Goal: Complete application form: Complete application form

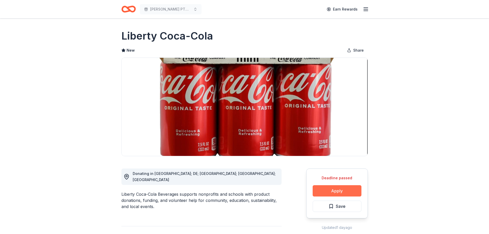
click at [329, 191] on button "Apply" at bounding box center [336, 190] width 49 height 11
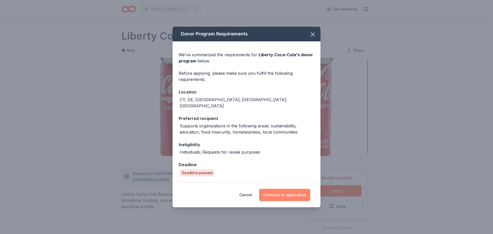
click at [274, 192] on button "Continue to application" at bounding box center [284, 195] width 51 height 12
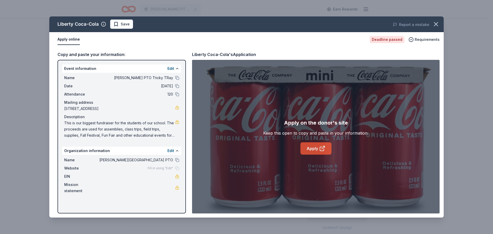
click at [319, 147] on icon at bounding box center [322, 148] width 6 height 6
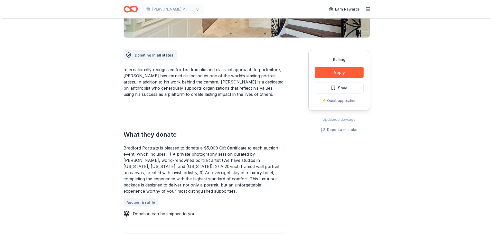
scroll to position [127, 0]
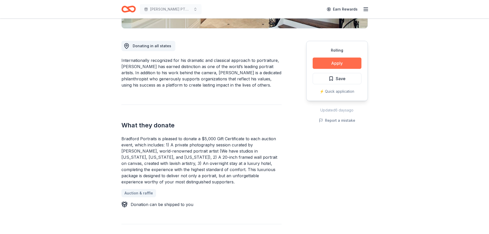
click at [331, 61] on button "Apply" at bounding box center [336, 62] width 49 height 11
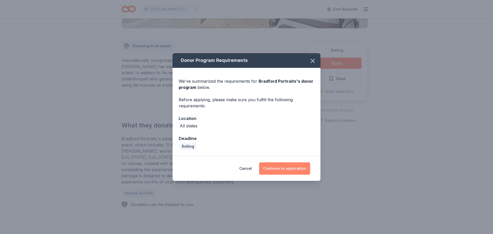
click at [290, 169] on button "Continue to application" at bounding box center [284, 168] width 51 height 12
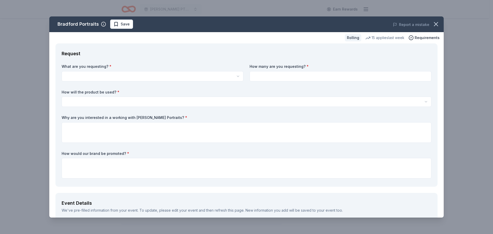
scroll to position [0, 0]
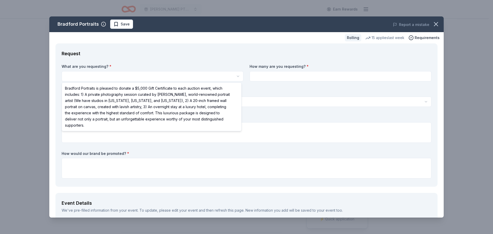
click at [110, 76] on html "Nathan Hale's PTO Tricky TRay Earn Rewards Rolling Share Bradford Portraits New…" at bounding box center [246, 117] width 493 height 234
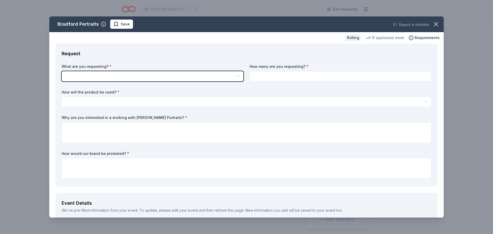
click at [123, 75] on html "Nathan Hale's PTO Tricky TRay Earn Rewards Rolling Share Bradford Portraits New…" at bounding box center [246, 117] width 493 height 234
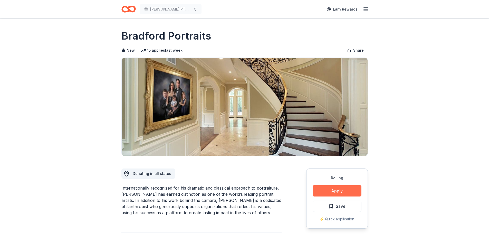
click at [337, 190] on button "Apply" at bounding box center [336, 190] width 49 height 11
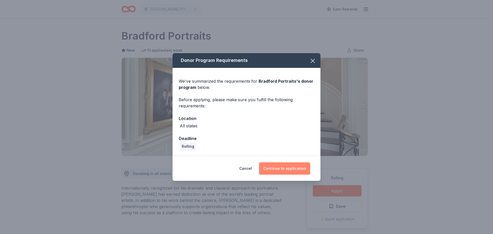
click at [298, 166] on button "Continue to application" at bounding box center [284, 168] width 51 height 12
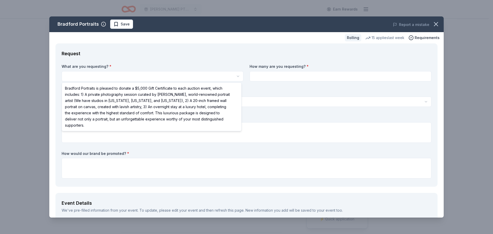
click at [81, 75] on html "Nathan Hale's PTO Tricky TRay Earn Rewards Rolling Share Bradford Portraits New…" at bounding box center [246, 117] width 493 height 234
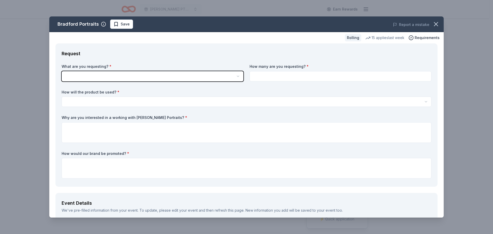
click at [94, 77] on html "Nathan Hale's PTO Tricky TRay Earn Rewards Rolling Share Bradford Portraits New…" at bounding box center [246, 117] width 493 height 234
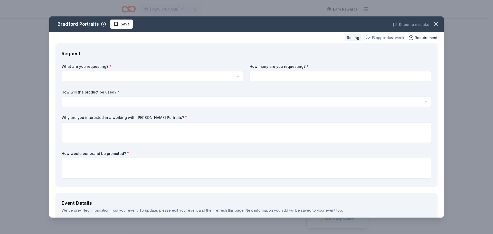
click at [91, 71] on html "Nathan Hale's PTO Tricky TRay Earn Rewards Rolling Share Bradford Portraits New…" at bounding box center [246, 117] width 493 height 234
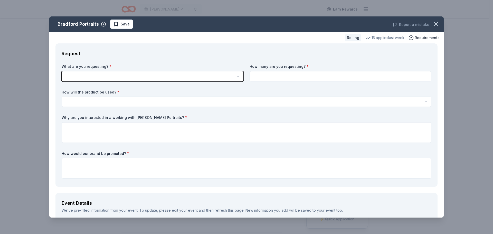
click at [83, 74] on html "Nathan Hale's PTO Tricky TRay Earn Rewards Rolling Share Bradford Portraits New…" at bounding box center [246, 117] width 493 height 234
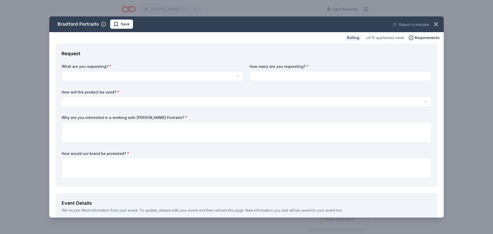
click at [237, 77] on html "Nathan Hale's PTO Tricky TRay Earn Rewards Rolling Share Bradford Portraits New…" at bounding box center [246, 117] width 493 height 234
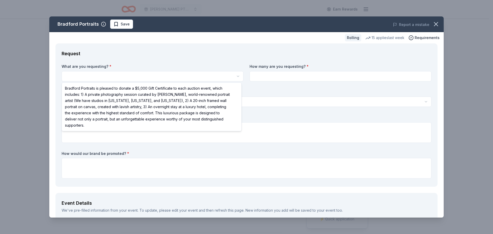
select select "Bradford Portraits is pleased to donate a $5,000 Gift Certificate to each aucti…"
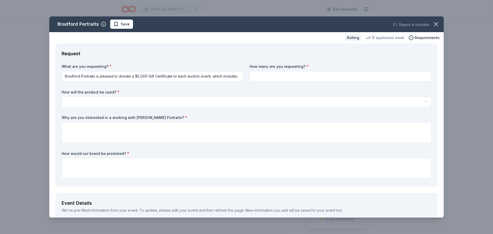
click at [286, 75] on input at bounding box center [340, 76] width 182 height 10
type input "1"
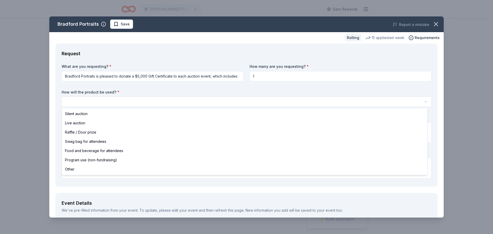
click at [132, 101] on html "Nathan Hale's PTO Tricky TRay Earn Rewards Rolling Share Bradford Portraits New…" at bounding box center [246, 117] width 493 height 234
click at [422, 101] on html "Nathan Hale's PTO Tricky TRay Earn Rewards Rolling Share Bradford Portraits New…" at bounding box center [246, 117] width 493 height 234
select select "raffleDoorPrize"
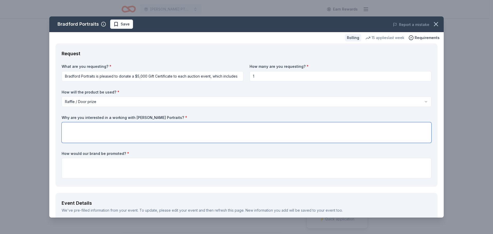
click at [80, 126] on textarea at bounding box center [246, 132] width 369 height 21
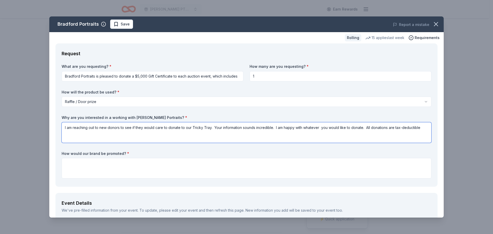
type textarea "I am reaching out to new donors to see if they would care to donate to our Tric…"
click at [74, 162] on textarea at bounding box center [246, 168] width 369 height 21
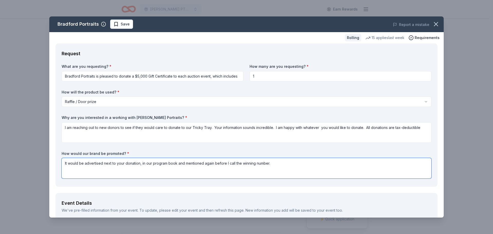
type textarea "It would be advertised next to your donation, in our program book and mentioned…"
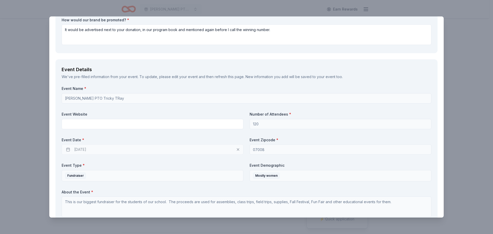
scroll to position [134, 0]
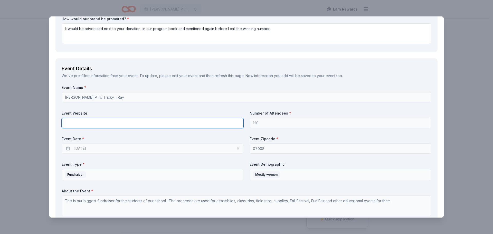
click at [76, 123] on input "text" at bounding box center [153, 123] width 182 height 10
type input "@nathanhalepto"
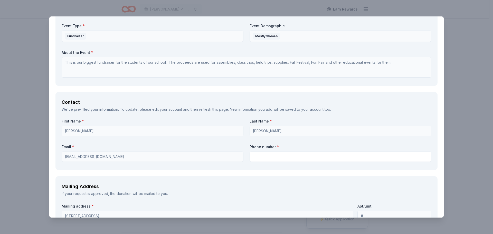
scroll to position [285, 0]
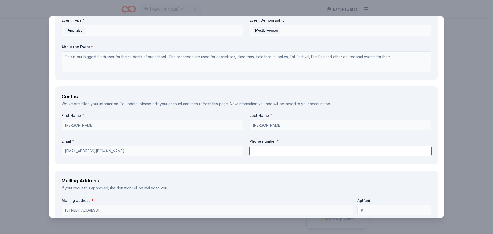
click at [263, 149] on input "text" at bounding box center [340, 151] width 182 height 10
type input "732-541-8960 ext. 5003"
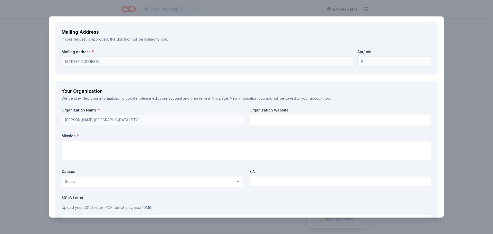
scroll to position [442, 0]
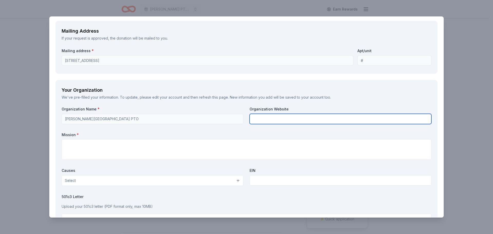
click at [256, 120] on input "text" at bounding box center [340, 119] width 182 height 10
type input "@nathanhalepto"
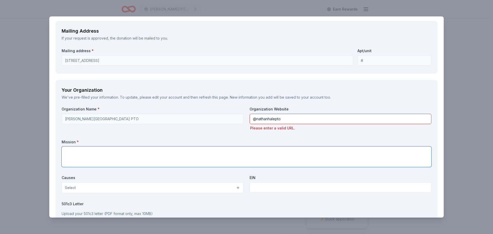
click at [64, 145] on div "Mission *" at bounding box center [246, 153] width 369 height 28
type textarea "The PTO is here to assist the school and students in"
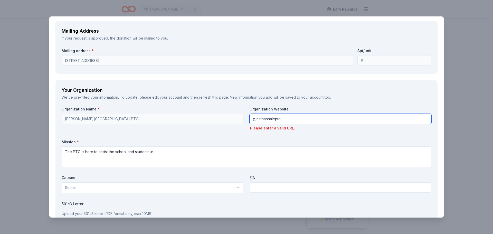
click at [279, 119] on input "@nathanhalepto" at bounding box center [340, 119] width 182 height 10
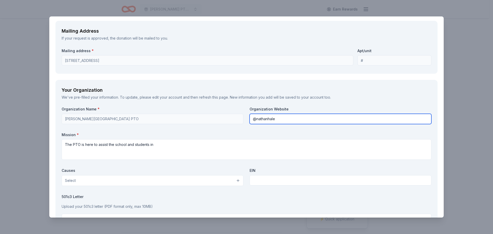
type input "@nathanhale"
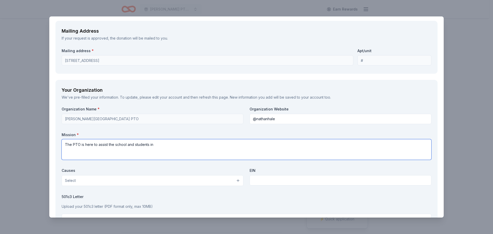
click at [166, 148] on textarea "The PTO is here to assist the school and students in" at bounding box center [246, 149] width 369 height 21
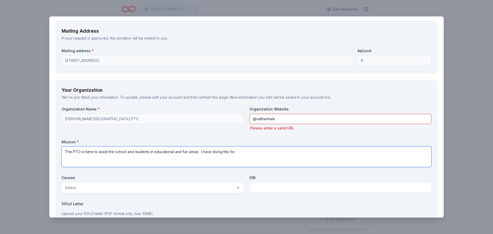
click at [211, 152] on textarea "The PTO is here to assist the school and students in educational and fun areas.…" at bounding box center [246, 156] width 369 height 21
click at [211, 151] on textarea "The PTO is here to assist the school and students in educational and fun areas.…" at bounding box center [246, 156] width 369 height 21
click at [219, 151] on textarea "The PTO is here to assist the school and students in educational and fun areas.…" at bounding box center [246, 156] width 369 height 21
click at [230, 152] on textarea "The PTO is here to assist the school and students in educational and fun areas.…" at bounding box center [246, 156] width 369 height 21
click at [275, 156] on textarea "The PTO is here to assist the school and students in educational and fun areas.…" at bounding box center [246, 156] width 369 height 21
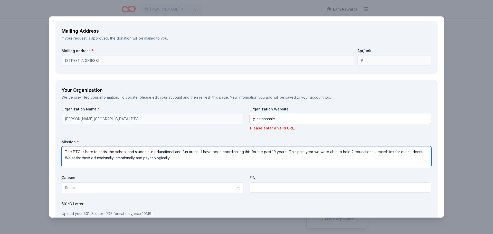
type textarea "The PTO is here to assist the school and students in educational and fun areas.…"
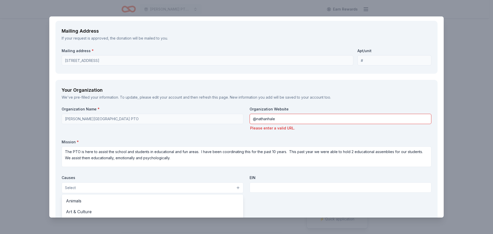
click at [237, 189] on button "Select" at bounding box center [153, 187] width 182 height 11
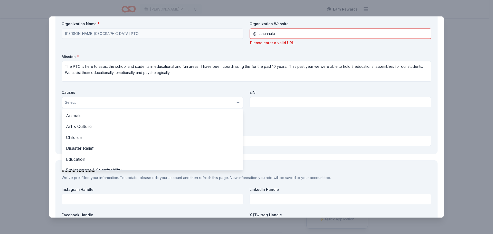
scroll to position [529, 0]
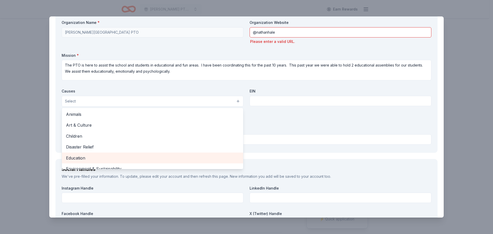
click at [82, 157] on span "Education" at bounding box center [152, 157] width 173 height 7
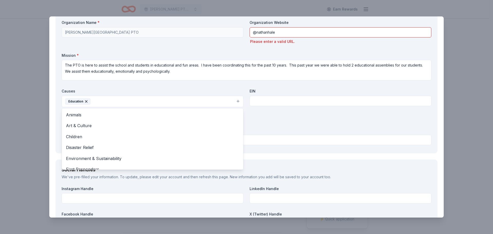
click at [261, 99] on div "Organization Name * Nathan Hale Elementary School PTO Organization Website @nat…" at bounding box center [246, 83] width 369 height 127
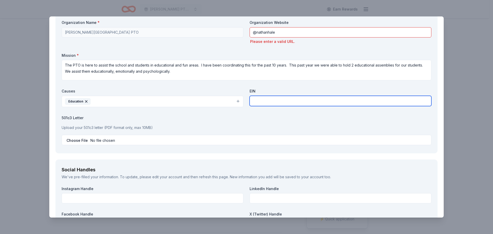
click at [260, 101] on input "text" at bounding box center [340, 101] width 182 height 10
type input "81-413-0763"
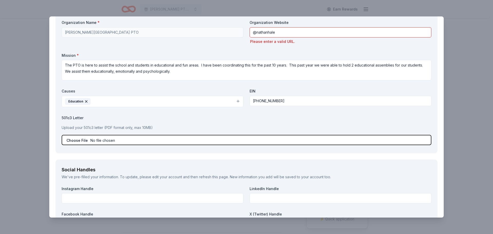
click at [81, 142] on input "file" at bounding box center [246, 140] width 369 height 10
click at [176, 144] on input "file" at bounding box center [246, 140] width 369 height 10
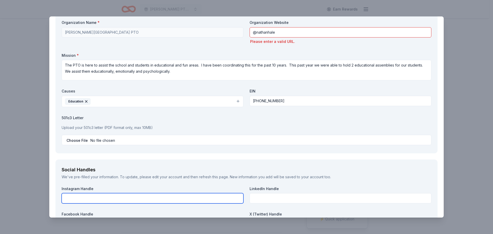
click at [94, 197] on input "text" at bounding box center [153, 198] width 182 height 10
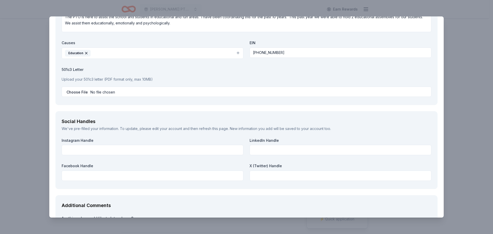
scroll to position [608, 0]
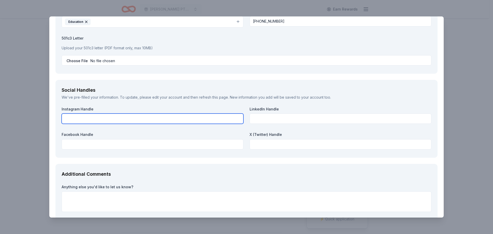
click at [67, 119] on input "text" at bounding box center [153, 118] width 182 height 10
type input "@nathanhalepto"
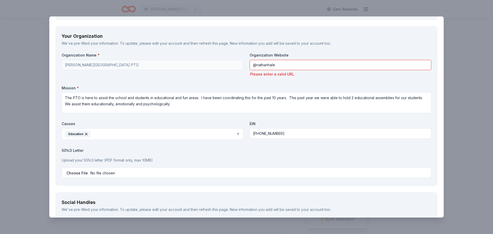
scroll to position [516, 0]
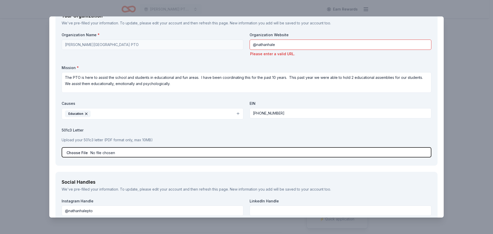
click at [98, 153] on input "file" at bounding box center [246, 152] width 369 height 10
type input "C:\fakepath\tax exempt.pdf"
click at [102, 154] on input "file" at bounding box center [246, 152] width 369 height 10
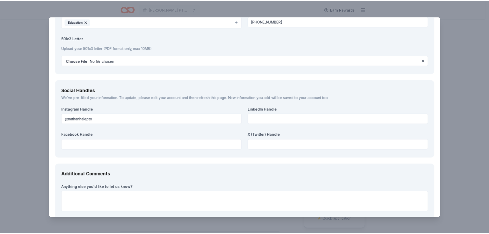
scroll to position [637, 0]
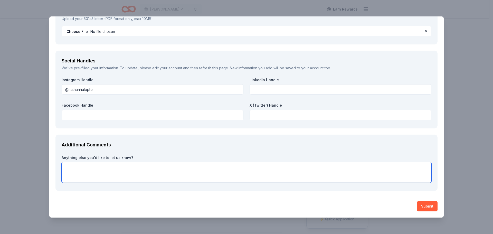
drag, startPoint x: 82, startPoint y: 166, endPoint x: 44, endPoint y: 139, distance: 47.0
click at [81, 165] on textarea at bounding box center [246, 172] width 369 height 21
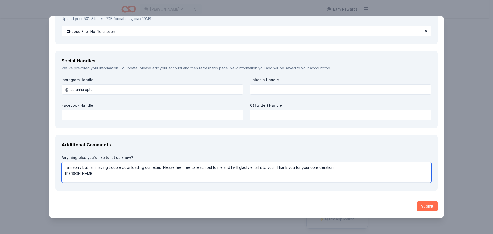
type textarea "I am sorry but I am having trouble downloading our letter. Please feel free to …"
click at [425, 206] on button "Submit" at bounding box center [427, 206] width 21 height 10
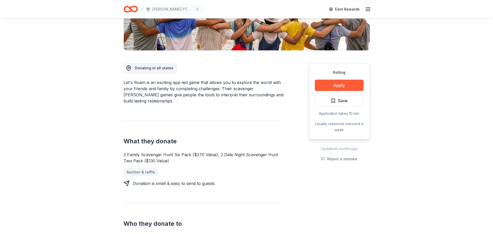
scroll to position [114, 0]
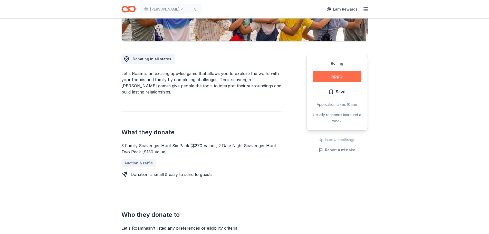
drag, startPoint x: 339, startPoint y: 75, endPoint x: 340, endPoint y: 71, distance: 3.9
click at [340, 71] on button "Apply" at bounding box center [336, 76] width 49 height 11
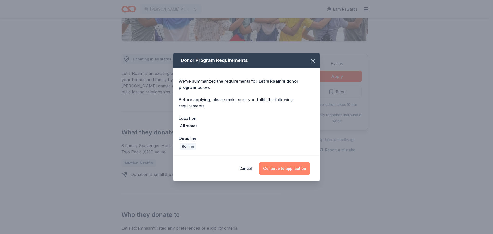
click at [278, 169] on button "Continue to application" at bounding box center [284, 168] width 51 height 12
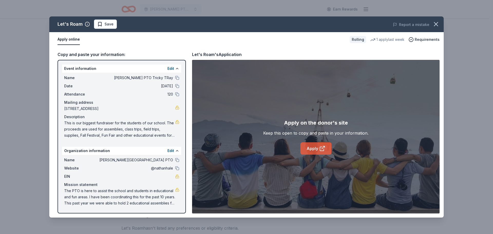
click at [308, 149] on link "Apply" at bounding box center [315, 148] width 31 height 12
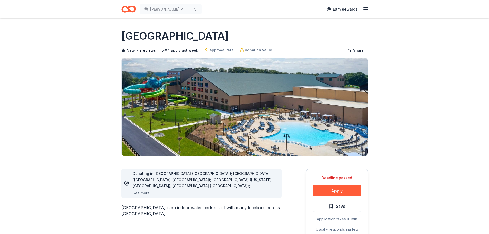
click at [138, 193] on button "See more" at bounding box center [141, 193] width 17 height 6
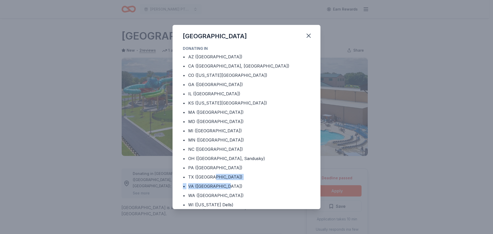
drag, startPoint x: 320, startPoint y: 174, endPoint x: 348, endPoint y: 71, distance: 106.6
click at [337, 151] on div "Great Wolf Lodge Donating in • AZ (Scottsdale) • CA (Anaheim, San Francisco) • …" at bounding box center [246, 117] width 493 height 234
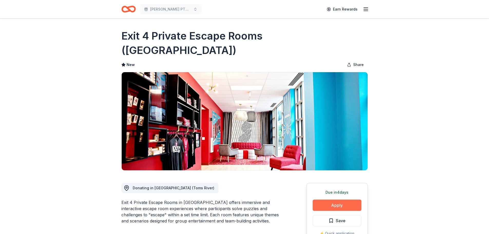
click at [348, 199] on button "Apply" at bounding box center [336, 204] width 49 height 11
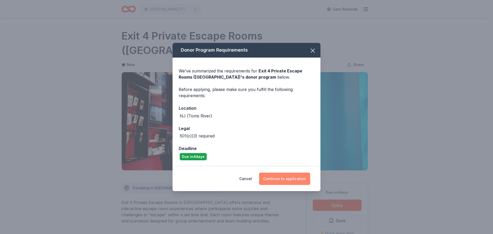
click at [298, 176] on button "Continue to application" at bounding box center [284, 178] width 51 height 12
